Goal: Task Accomplishment & Management: Manage account settings

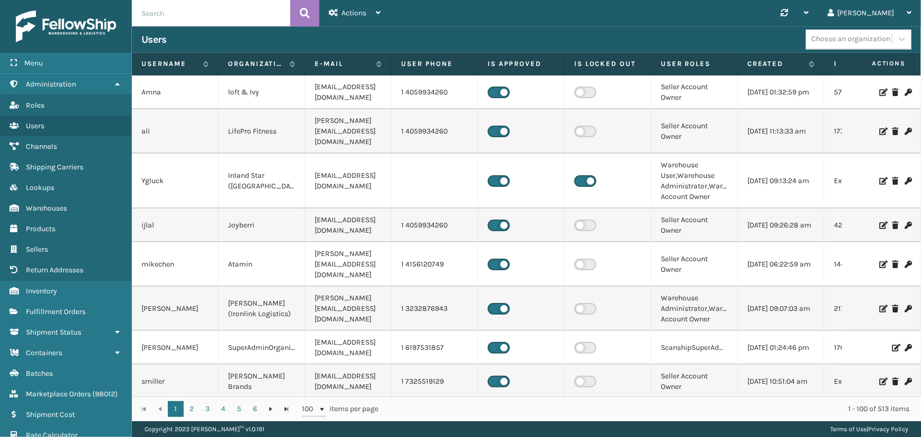
click at [177, 18] on input "text" at bounding box center [211, 13] width 158 height 26
click at [153, 11] on input "text" at bounding box center [211, 13] width 158 height 26
type input "2124651"
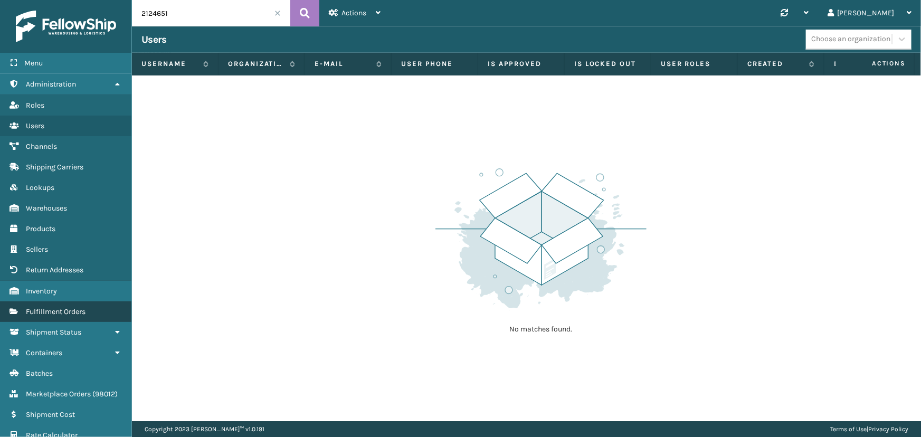
click at [59, 307] on span "Fulfillment Orders" at bounding box center [56, 311] width 60 height 9
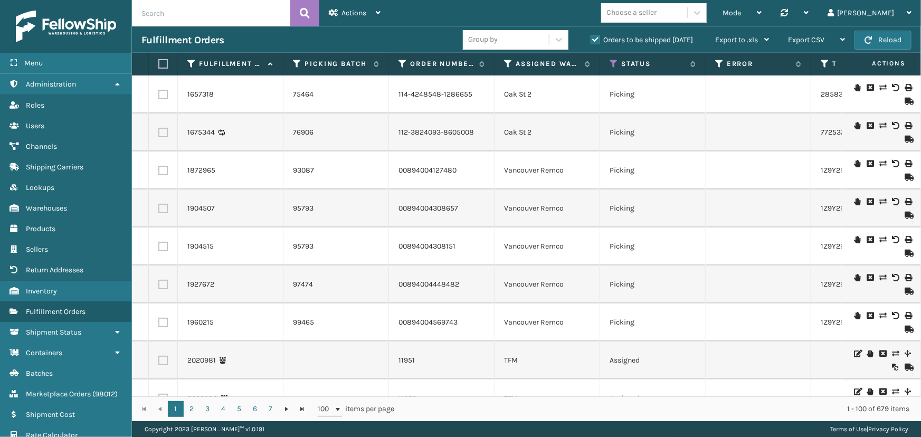
click at [191, 17] on input "text" at bounding box center [211, 13] width 158 height 26
type input "2124651"
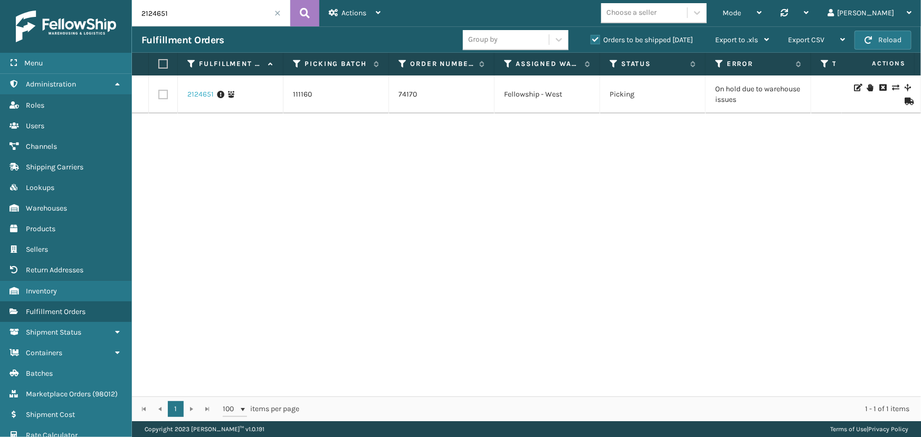
click at [202, 90] on link "2124651" at bounding box center [200, 94] width 26 height 11
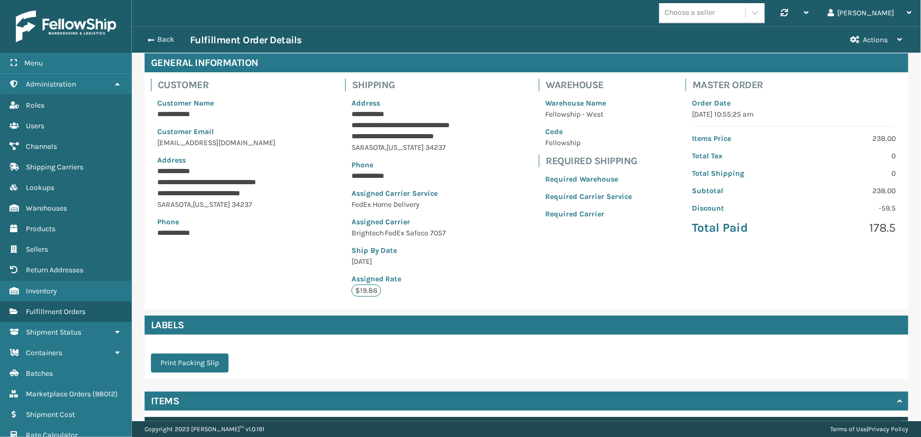
scroll to position [128, 0]
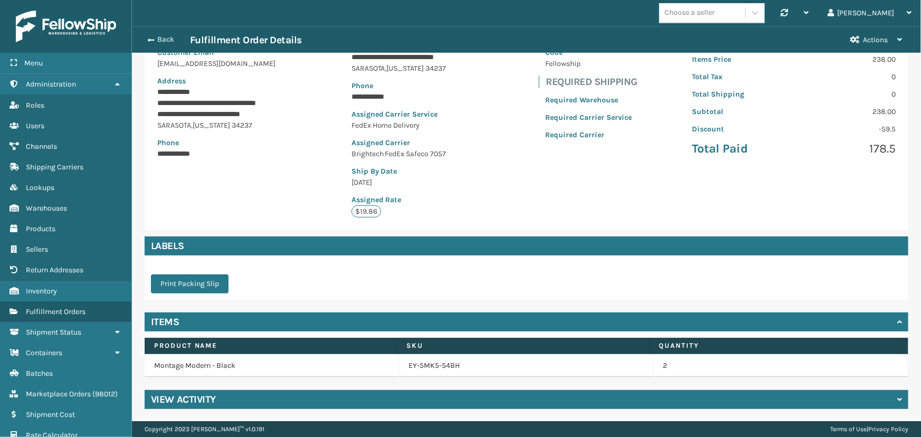
click at [204, 398] on h4 "View Activity" at bounding box center [183, 399] width 65 height 13
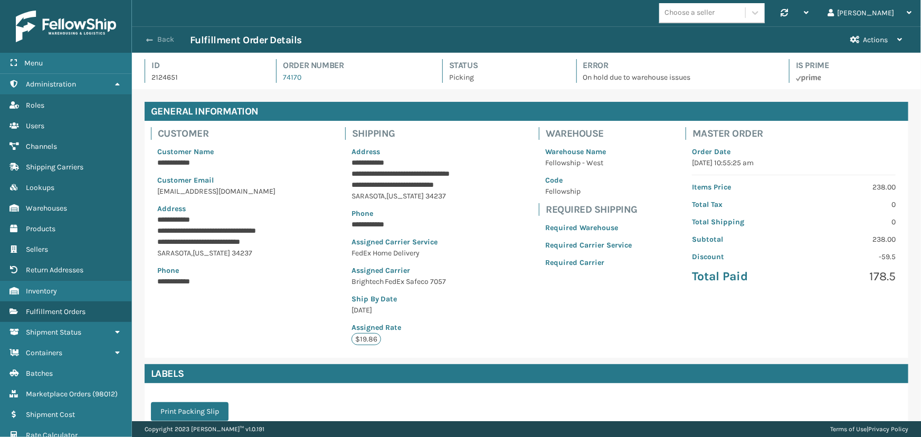
click at [167, 37] on button "Back" at bounding box center [165, 40] width 49 height 10
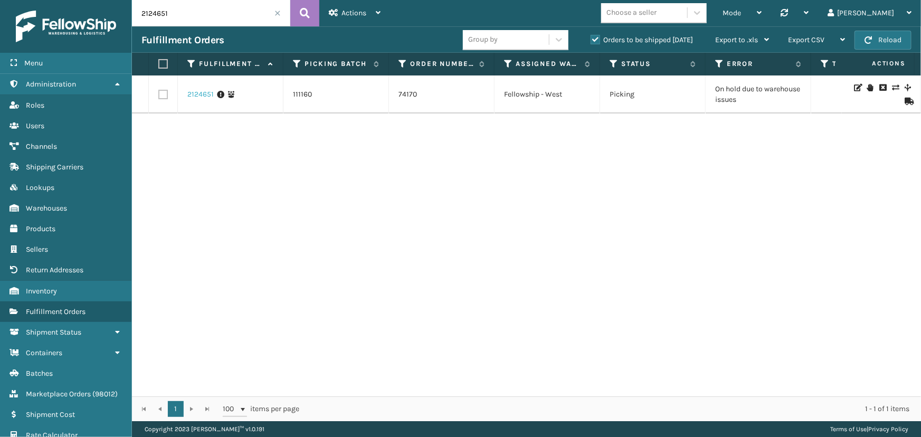
click at [201, 98] on link "2124651" at bounding box center [200, 94] width 26 height 11
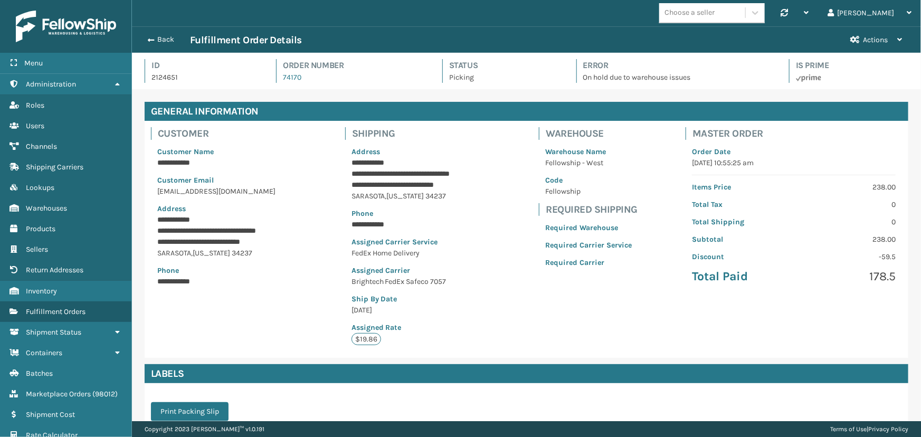
scroll to position [25, 789]
click at [157, 40] on button "Back" at bounding box center [165, 40] width 49 height 10
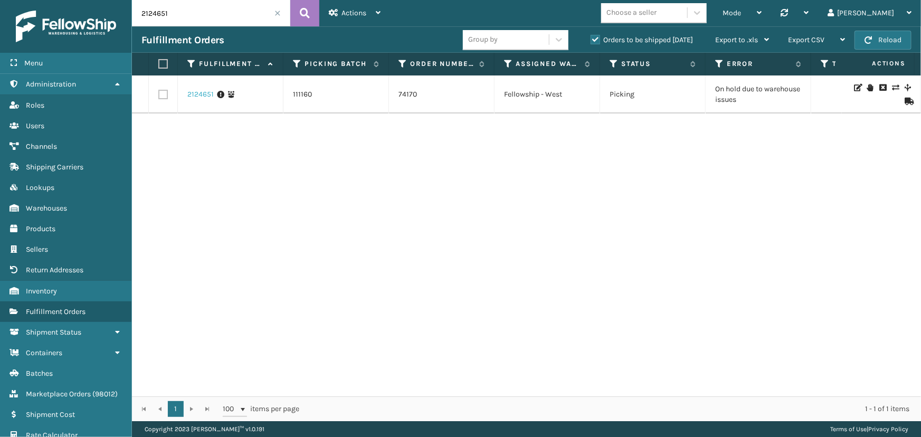
click at [201, 99] on link "2124651" at bounding box center [200, 94] width 26 height 11
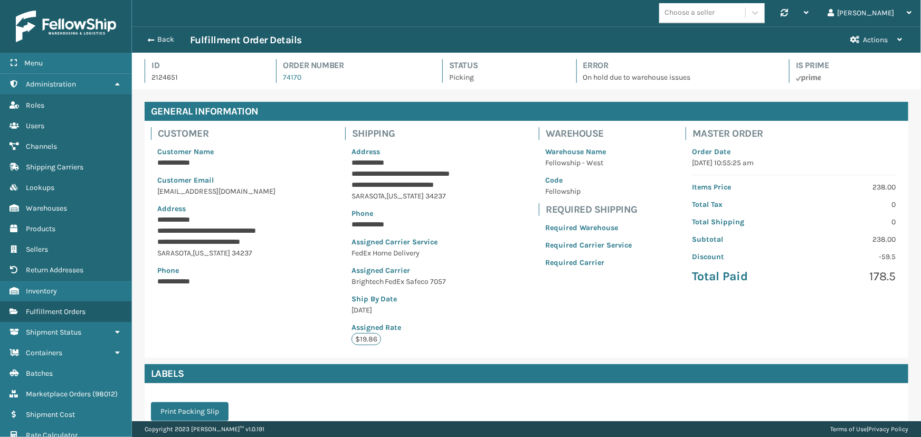
scroll to position [25, 789]
click at [882, 44] on button "Actions" at bounding box center [876, 40] width 71 height 26
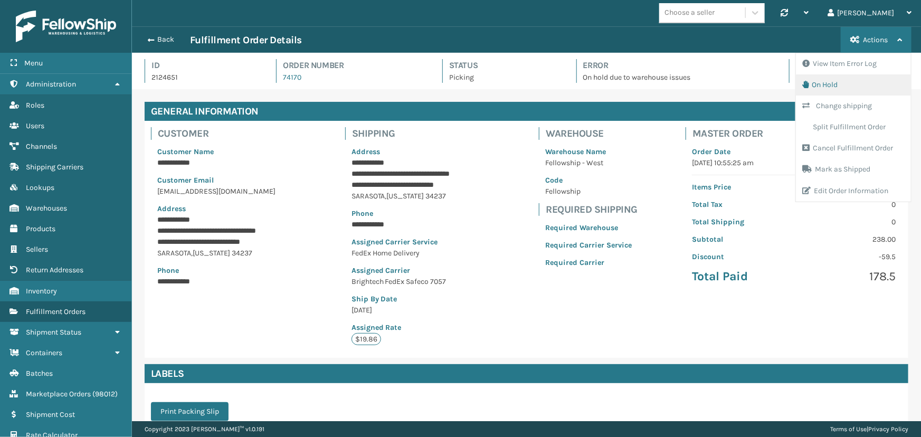
click at [822, 79] on button "On Hold" at bounding box center [853, 84] width 115 height 21
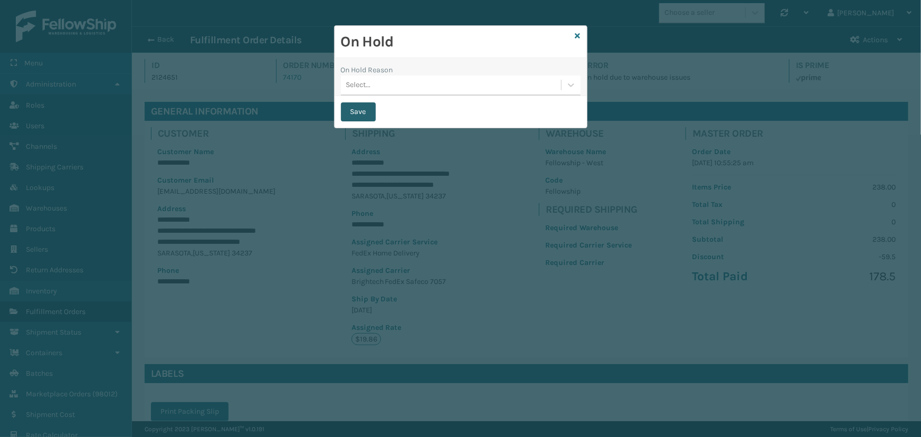
click at [354, 111] on button "Save" at bounding box center [358, 111] width 35 height 19
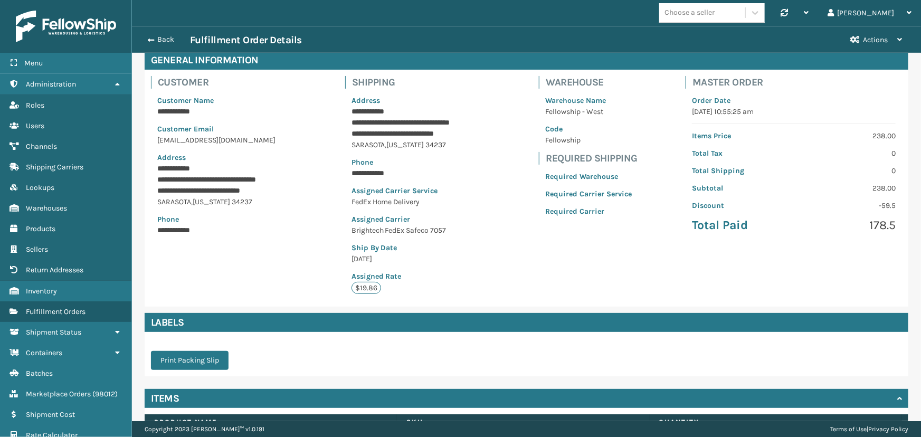
scroll to position [0, 0]
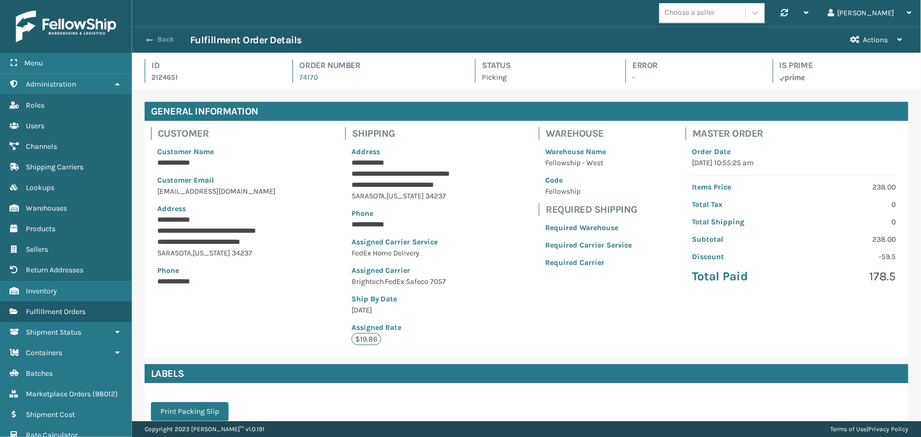
click at [159, 42] on button "Back" at bounding box center [165, 40] width 49 height 10
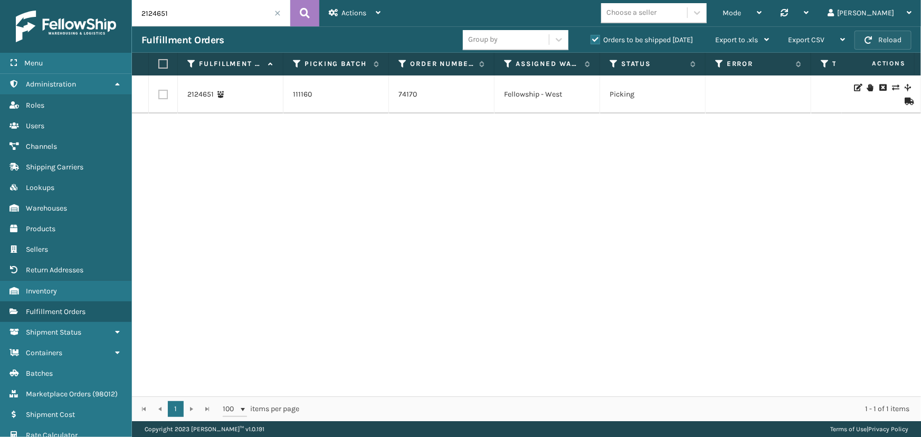
click at [886, 44] on button "Reload" at bounding box center [883, 40] width 57 height 19
click at [193, 96] on link "2124651" at bounding box center [200, 94] width 26 height 11
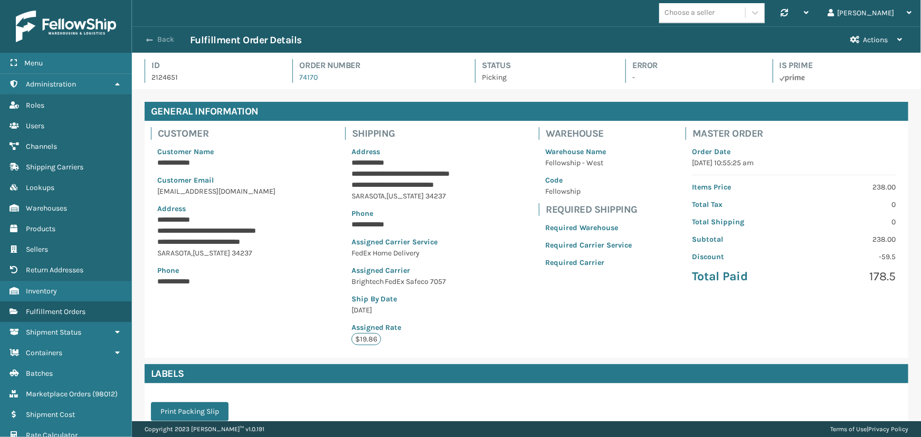
click at [149, 42] on span "button" at bounding box center [149, 39] width 6 height 7
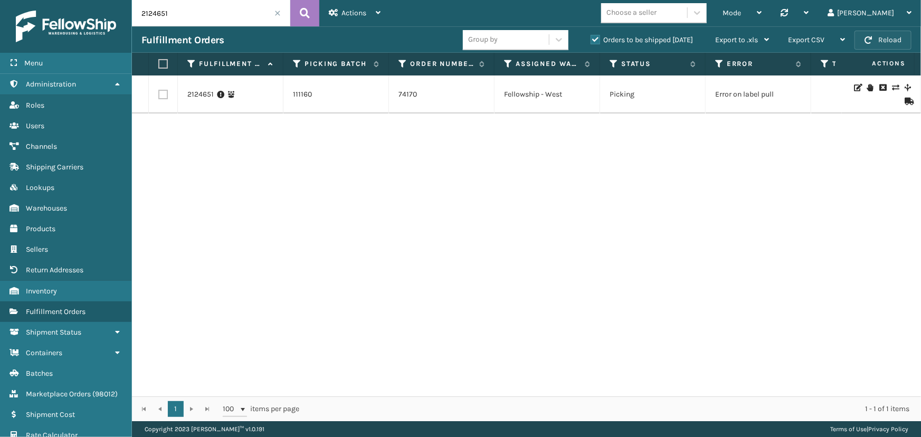
click at [878, 45] on button "Reload" at bounding box center [883, 40] width 57 height 19
click at [212, 98] on link "2124651" at bounding box center [200, 94] width 26 height 11
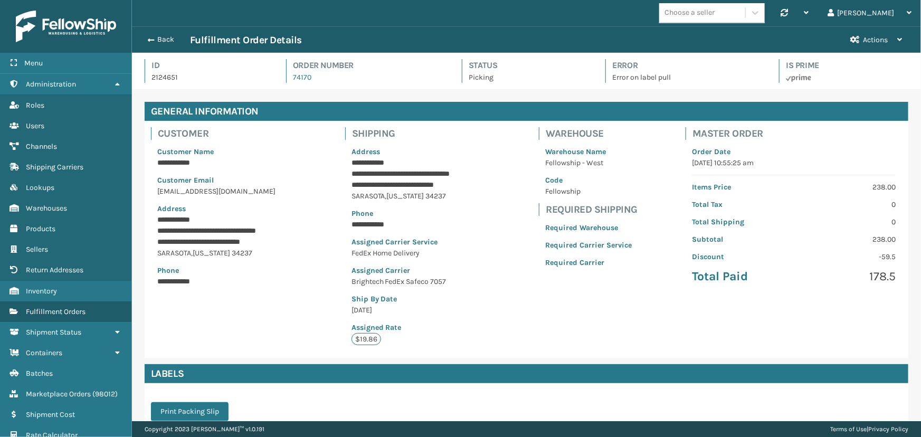
scroll to position [25, 789]
click at [871, 42] on span "Actions" at bounding box center [875, 39] width 25 height 9
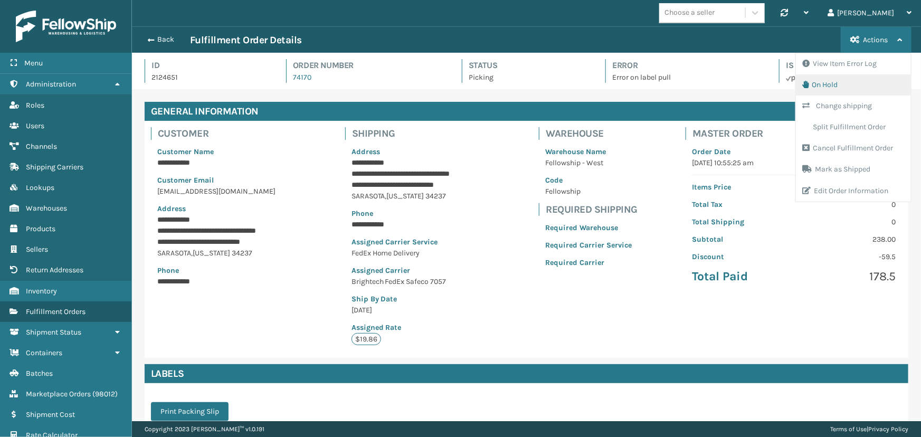
click at [826, 82] on button "On Hold" at bounding box center [853, 84] width 115 height 21
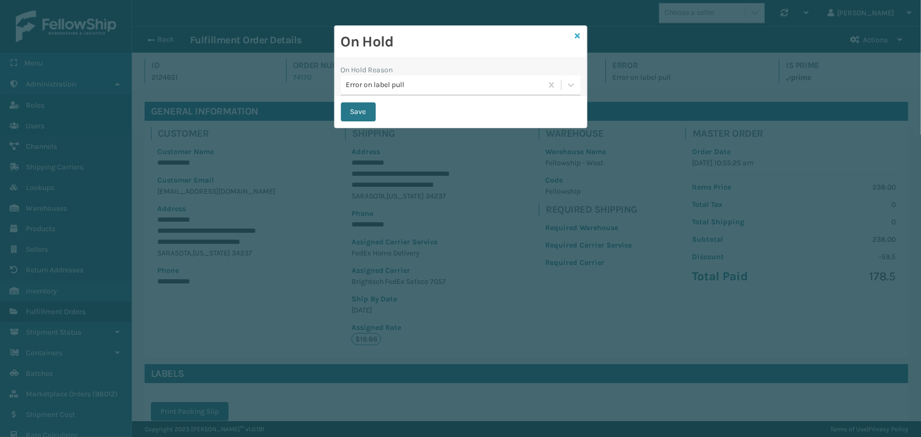
click at [580, 35] on icon at bounding box center [577, 35] width 5 height 7
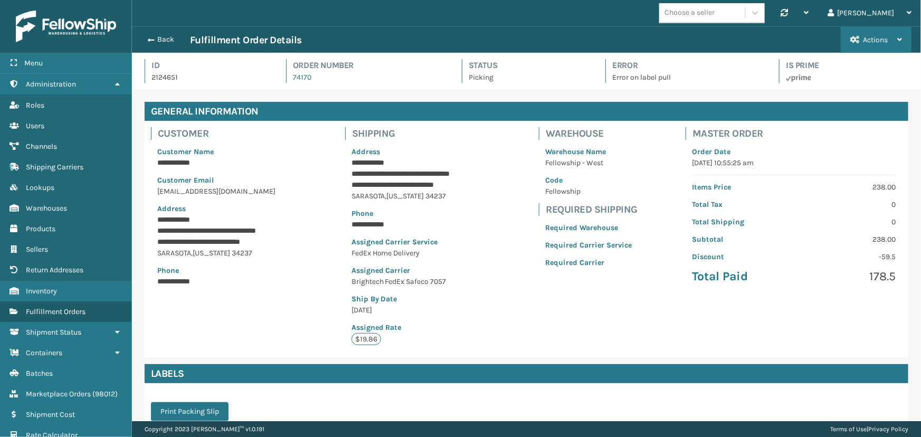
click at [904, 41] on button "Actions" at bounding box center [876, 40] width 71 height 26
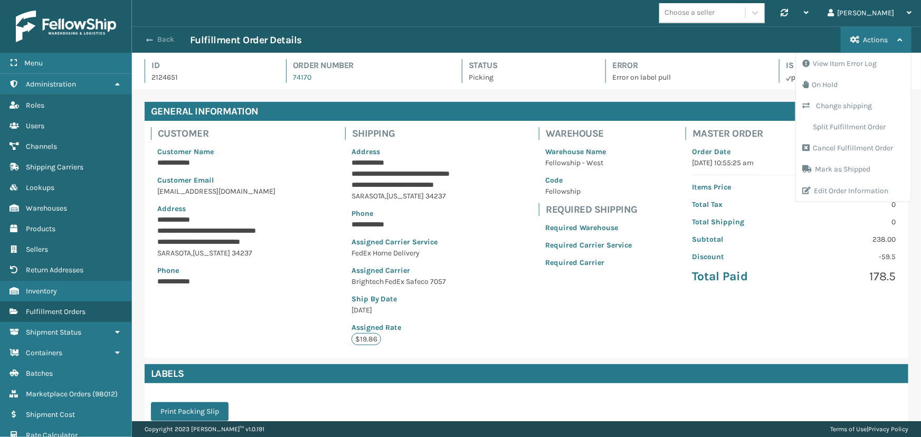
click at [163, 40] on button "Back" at bounding box center [165, 40] width 49 height 10
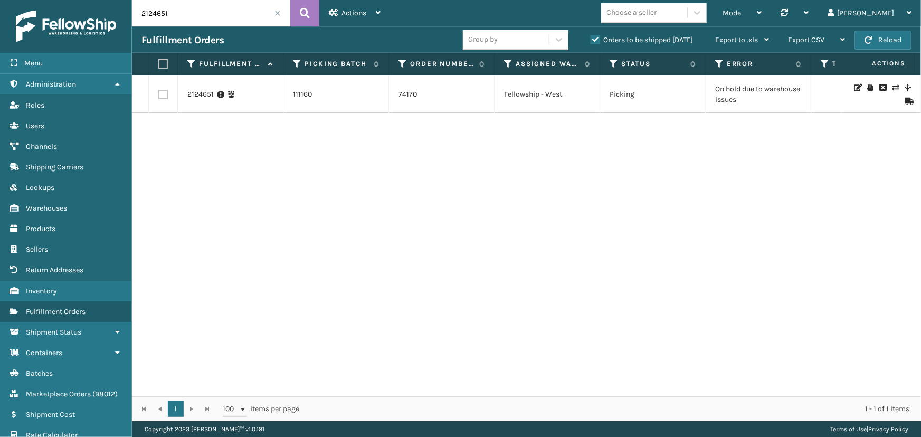
click at [166, 99] on label at bounding box center [163, 95] width 10 height 10
click at [159, 97] on input "checkbox" at bounding box center [158, 93] width 1 height 7
checkbox input "true"
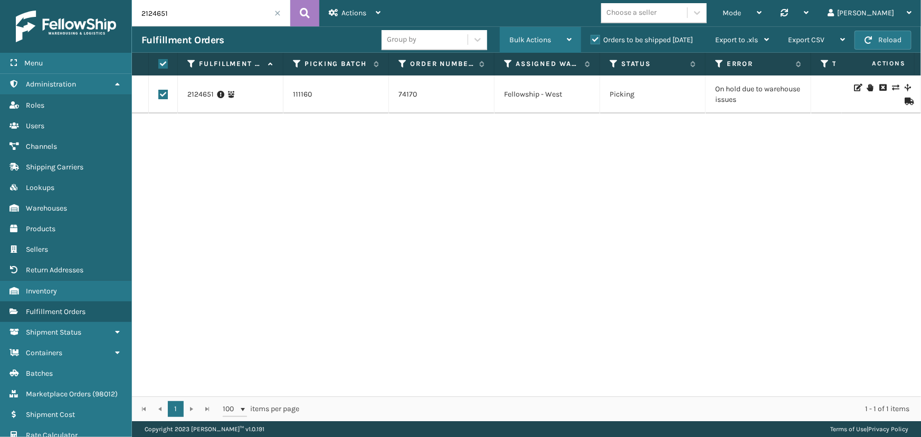
click at [527, 39] on span "Bulk Actions" at bounding box center [530, 39] width 42 height 9
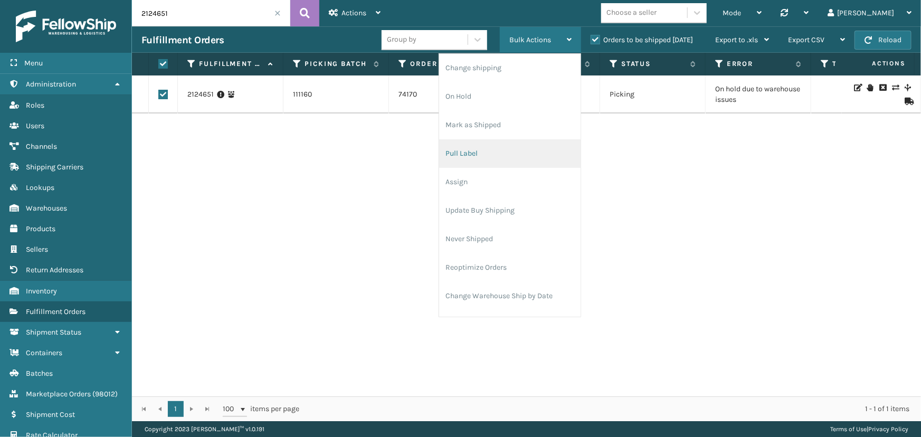
click at [489, 155] on li "Pull Label" at bounding box center [509, 153] width 141 height 29
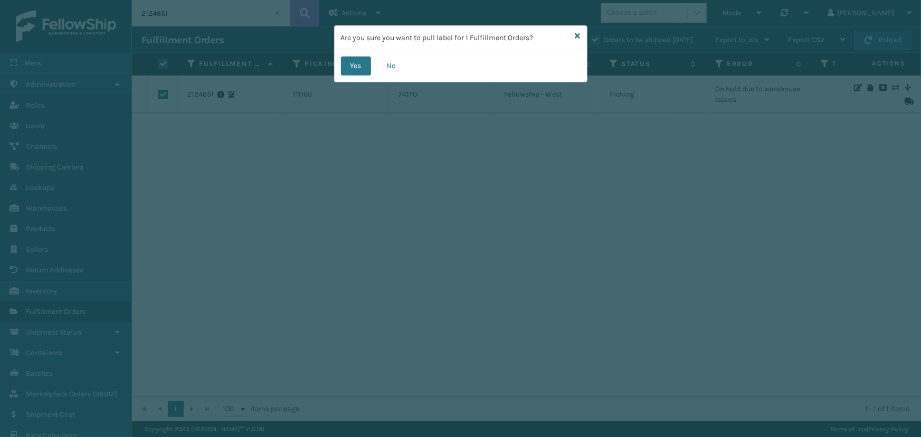
click at [351, 65] on button "Yes" at bounding box center [356, 65] width 30 height 19
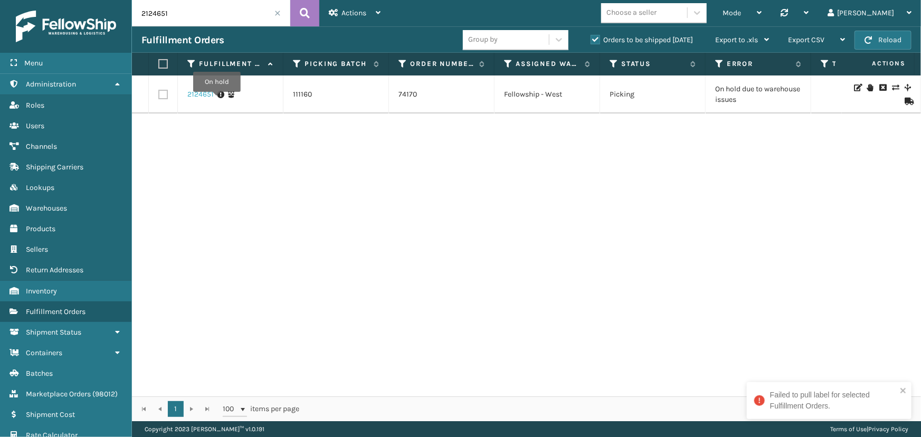
click at [210, 98] on link "2124651" at bounding box center [200, 94] width 26 height 11
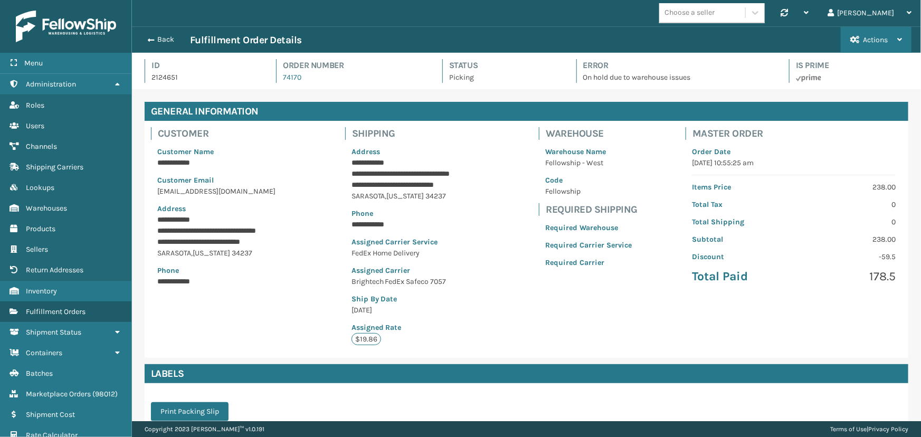
click at [871, 34] on button "Actions" at bounding box center [876, 40] width 71 height 26
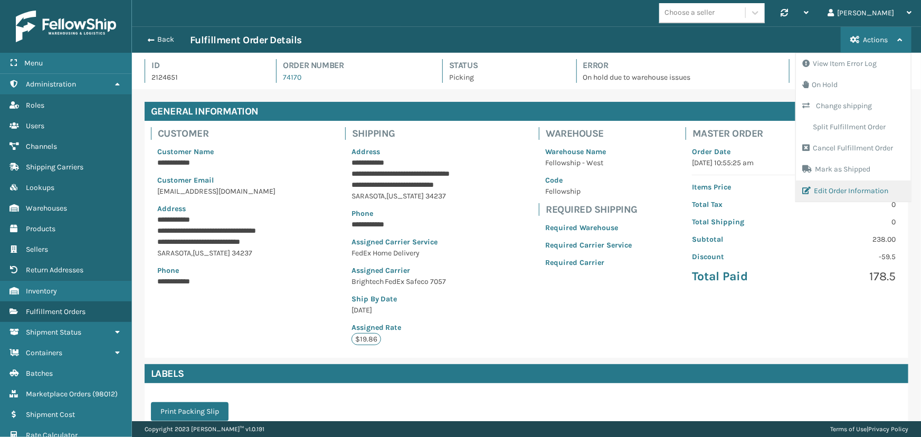
click at [823, 190] on button "Edit Order Information" at bounding box center [853, 191] width 115 height 21
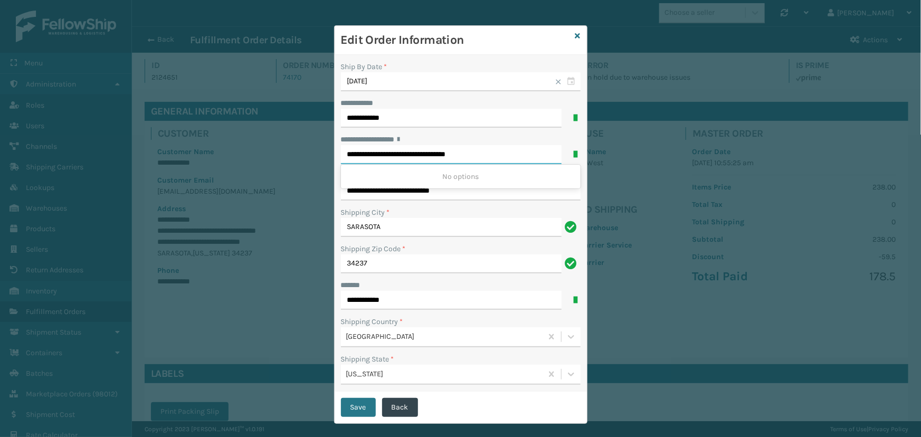
drag, startPoint x: 485, startPoint y: 157, endPoint x: 444, endPoint y: 155, distance: 41.2
click at [444, 155] on input "**********" at bounding box center [451, 154] width 221 height 19
type input "**********"
click at [473, 144] on div "**********" at bounding box center [461, 139] width 240 height 11
click at [362, 405] on button "Save" at bounding box center [358, 407] width 35 height 19
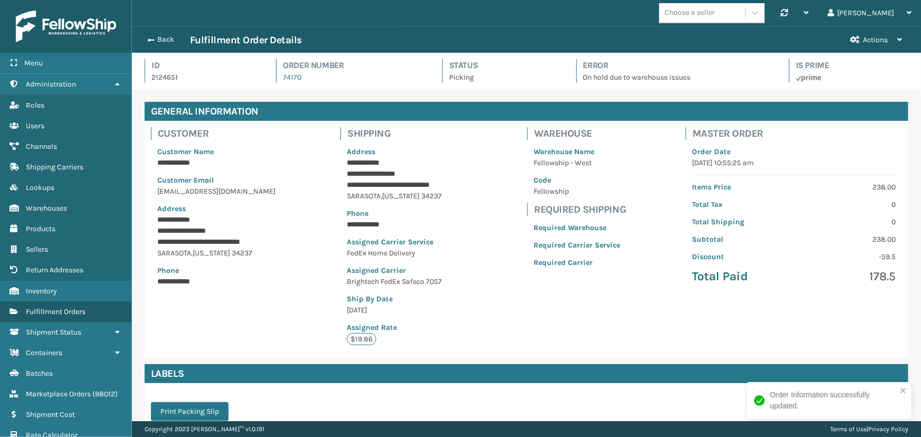
scroll to position [25, 789]
click at [857, 43] on button "Actions" at bounding box center [876, 40] width 71 height 26
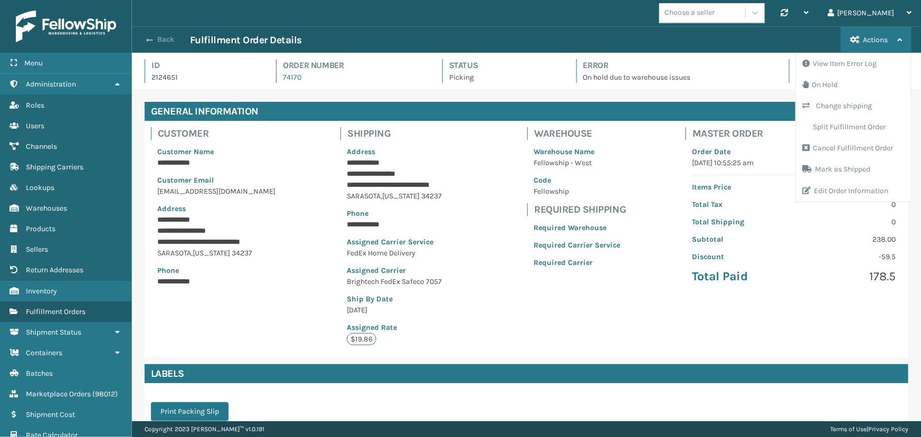
click at [149, 37] on span "button" at bounding box center [149, 39] width 6 height 7
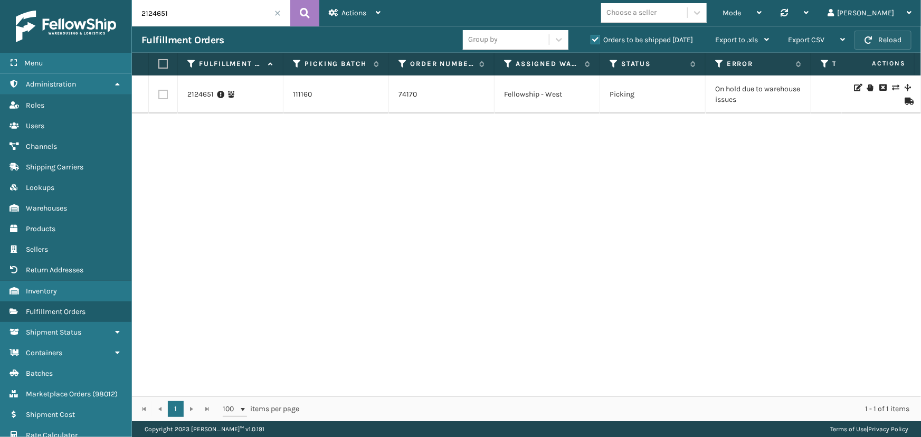
click at [884, 43] on button "Reload" at bounding box center [883, 40] width 57 height 19
click at [159, 99] on label at bounding box center [163, 95] width 10 height 10
click at [159, 97] on input "checkbox" at bounding box center [158, 93] width 1 height 7
checkbox input "true"
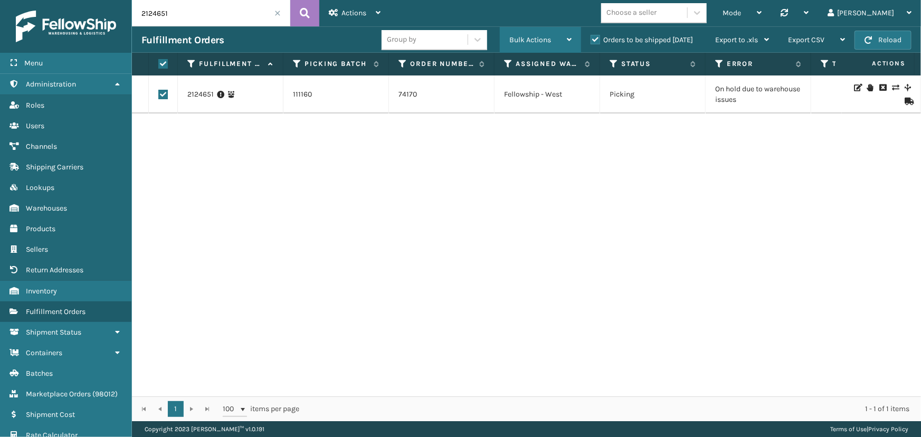
click at [554, 44] on div "Bulk Actions" at bounding box center [540, 40] width 62 height 26
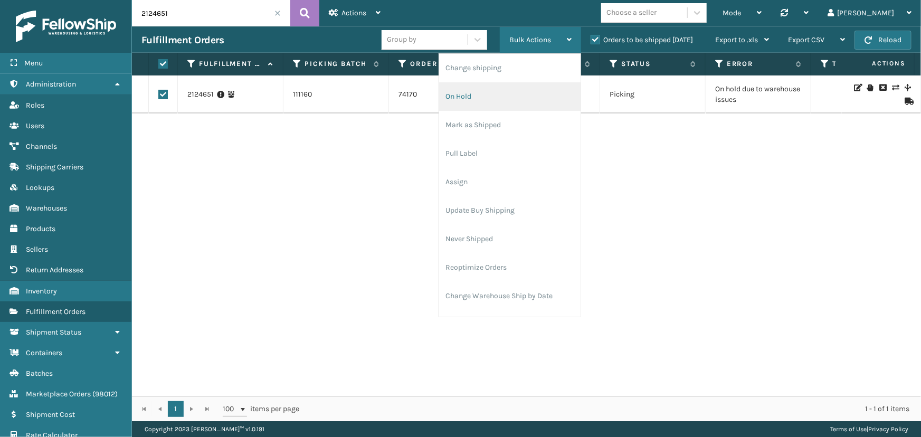
click at [482, 105] on li "On Hold" at bounding box center [509, 96] width 141 height 29
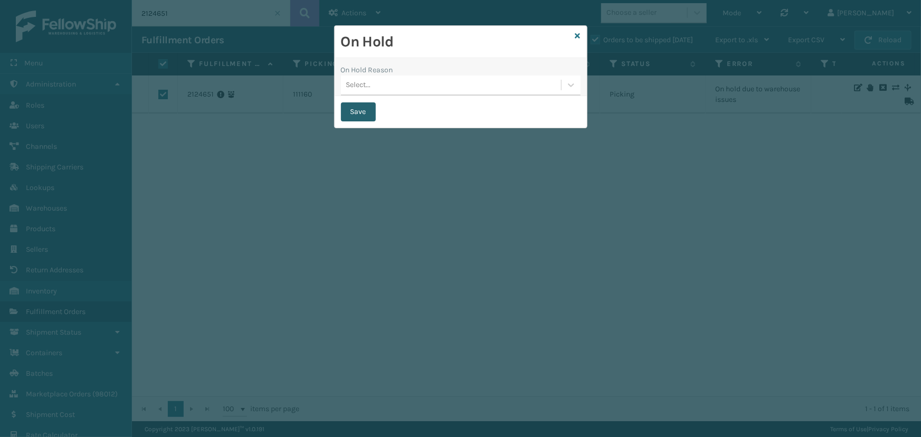
click at [355, 110] on button "Save" at bounding box center [358, 111] width 35 height 19
checkbox input "false"
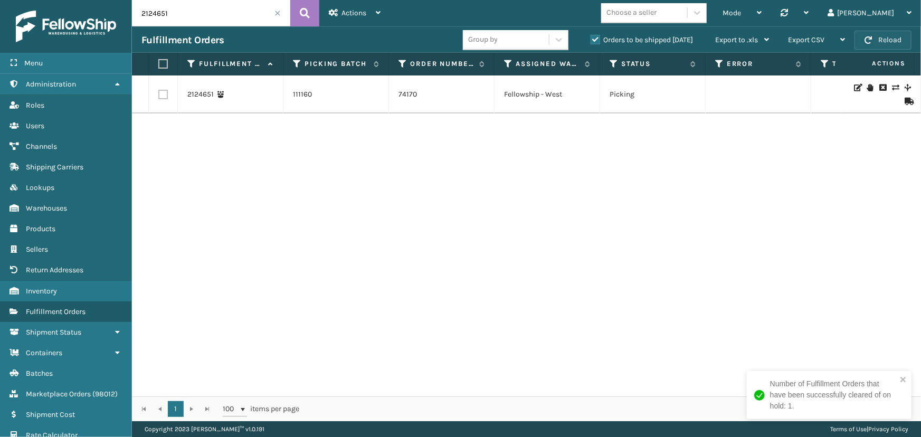
click at [878, 49] on button "Reload" at bounding box center [883, 40] width 57 height 19
click at [867, 45] on button "Reload" at bounding box center [883, 40] width 57 height 19
click at [868, 42] on span "button" at bounding box center [868, 39] width 7 height 7
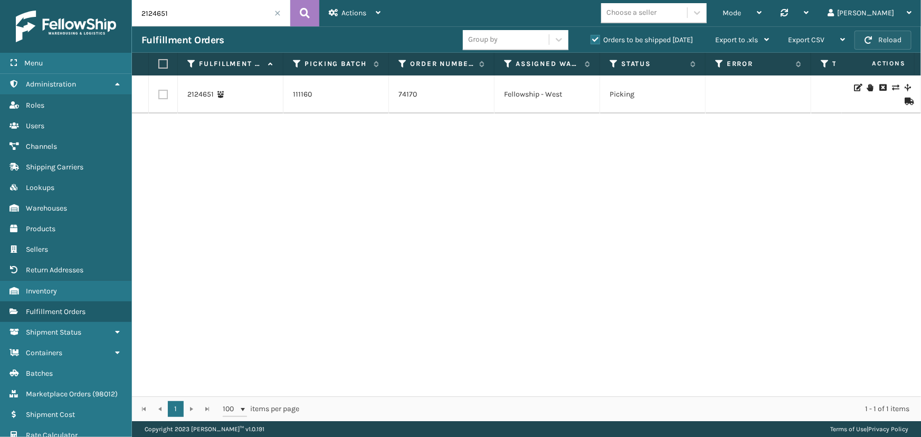
click at [868, 42] on span "button" at bounding box center [868, 39] width 7 height 7
click at [207, 95] on link "2124651" at bounding box center [200, 94] width 26 height 11
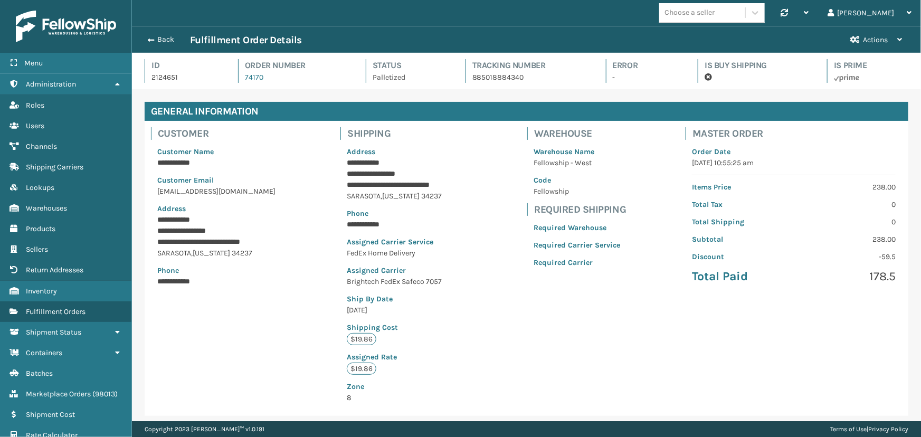
click at [153, 31] on div "Back Fulfillment Order Details Actions On Hold Change shipping Cancel Fulfillme…" at bounding box center [526, 39] width 789 height 26
click at [153, 35] on button "Back" at bounding box center [165, 40] width 49 height 10
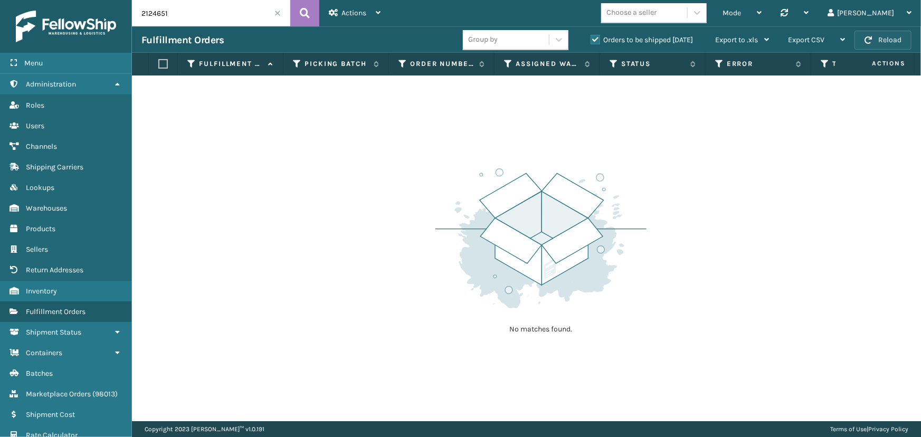
click at [860, 47] on button "Reload" at bounding box center [883, 40] width 57 height 19
click at [592, 44] on label "Orders to be shipped [DATE]" at bounding box center [642, 39] width 102 height 9
click at [591, 41] on input "Orders to be shipped [DATE]" at bounding box center [591, 37] width 1 height 7
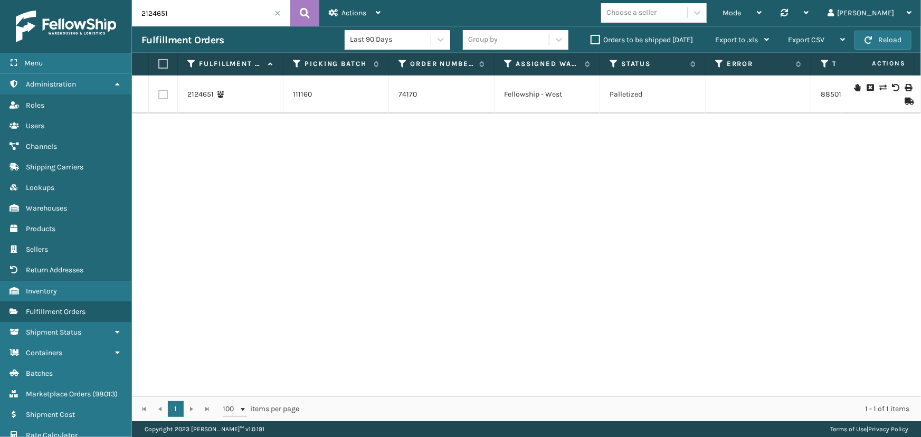
drag, startPoint x: 468, startPoint y: 397, endPoint x: 592, endPoint y: 399, distance: 124.0
click at [592, 399] on div "1 1 100 items per page 1 - 1 of 1 items" at bounding box center [526, 408] width 789 height 25
click at [890, 20] on div "[PERSON_NAME]" at bounding box center [870, 13] width 84 height 26
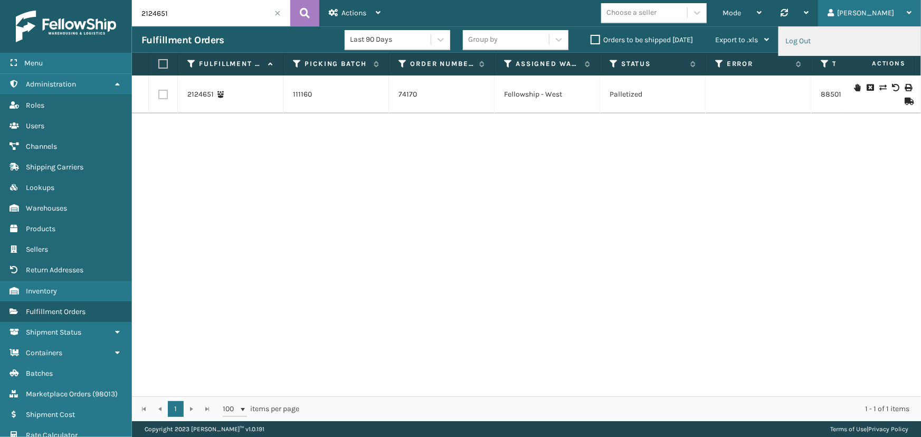
click at [802, 52] on li "Log Out" at bounding box center [849, 41] width 141 height 29
